Goal: Find specific page/section: Find specific page/section

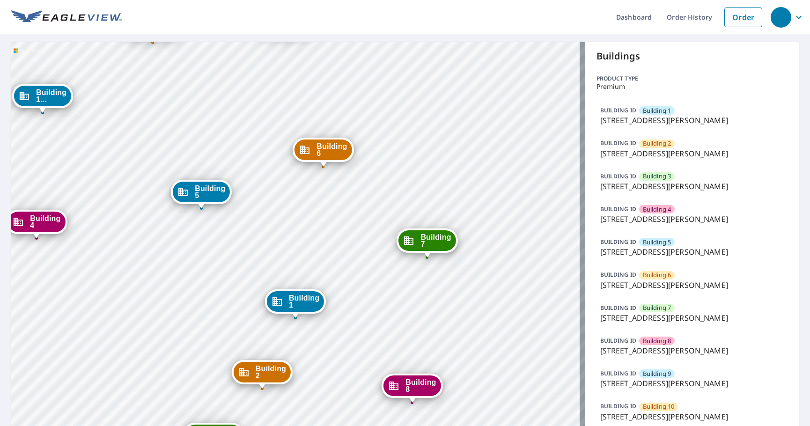
scroll to position [141, 0]
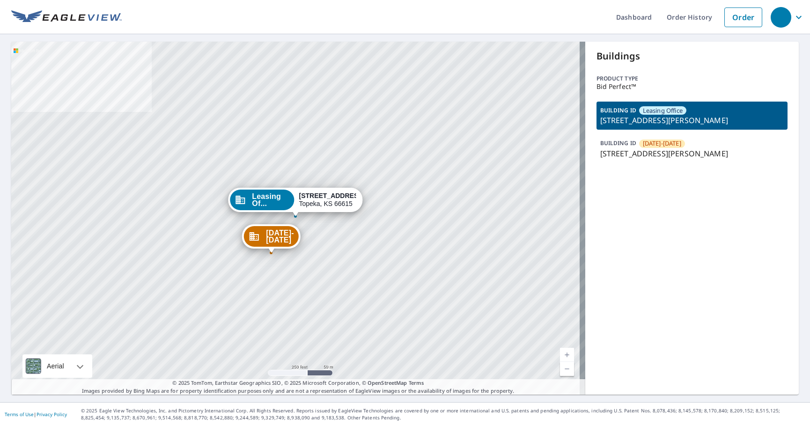
click at [659, 245] on div "Buildings Product type Bid Perfect™ BUILDING ID Leasing Office 1310 SW Overlook…" at bounding box center [693, 218] width 214 height 353
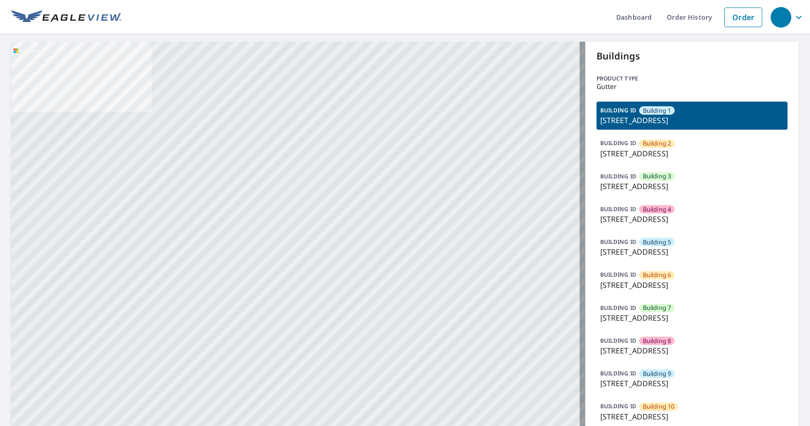
click at [677, 282] on p "7627 East 37th Street North, Wichita, KS, 67226" at bounding box center [693, 285] width 184 height 11
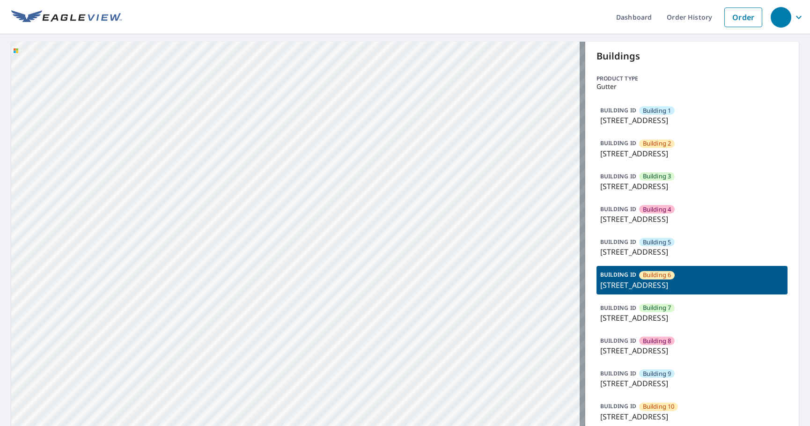
click at [698, 284] on p "7627 East 37th Street North, Wichita, KS, 67226" at bounding box center [693, 285] width 184 height 11
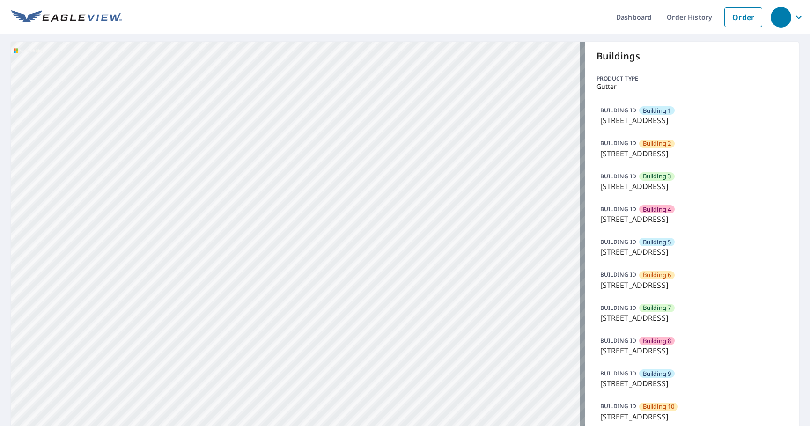
click at [669, 280] on p "7627 East 37th Street North, Wichita, KS, 67226" at bounding box center [693, 285] width 184 height 11
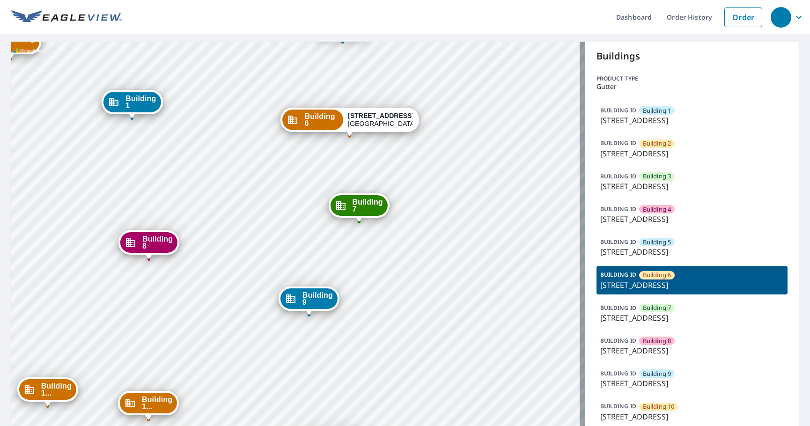
drag, startPoint x: 430, startPoint y: 149, endPoint x: 415, endPoint y: 237, distance: 88.8
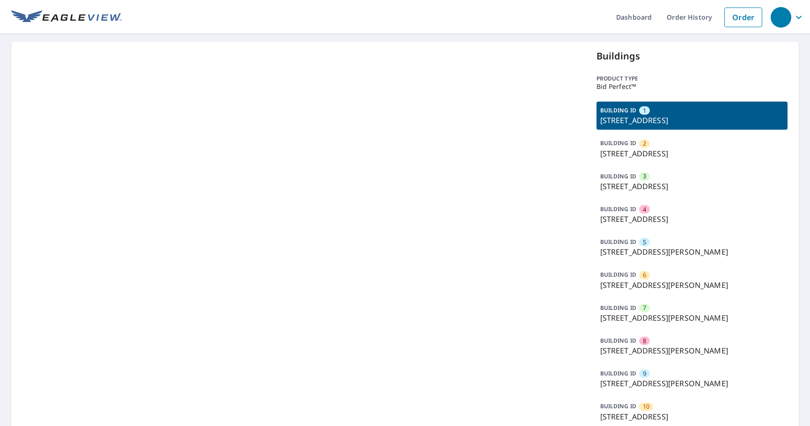
click at [666, 213] on div "BUILDING ID 4 100 Tristant Dr, Telluride, CO, 81435" at bounding box center [693, 214] width 192 height 28
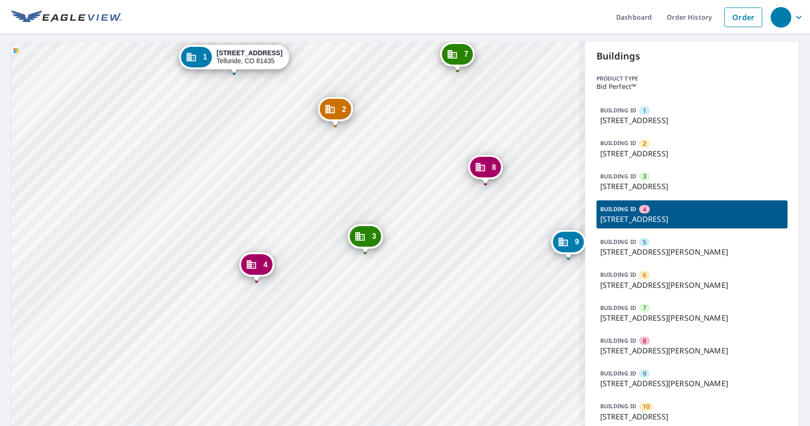
click at [674, 215] on p "100 Tristant Dr, Telluride, CO, 81435" at bounding box center [693, 219] width 184 height 11
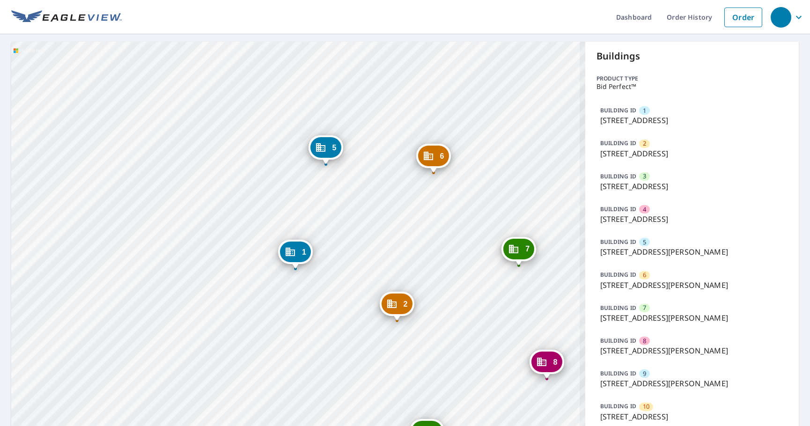
click at [674, 215] on p "100 Tristant Dr, Telluride, CO, 81435" at bounding box center [693, 219] width 184 height 11
